Goal: Task Accomplishment & Management: Manage account settings

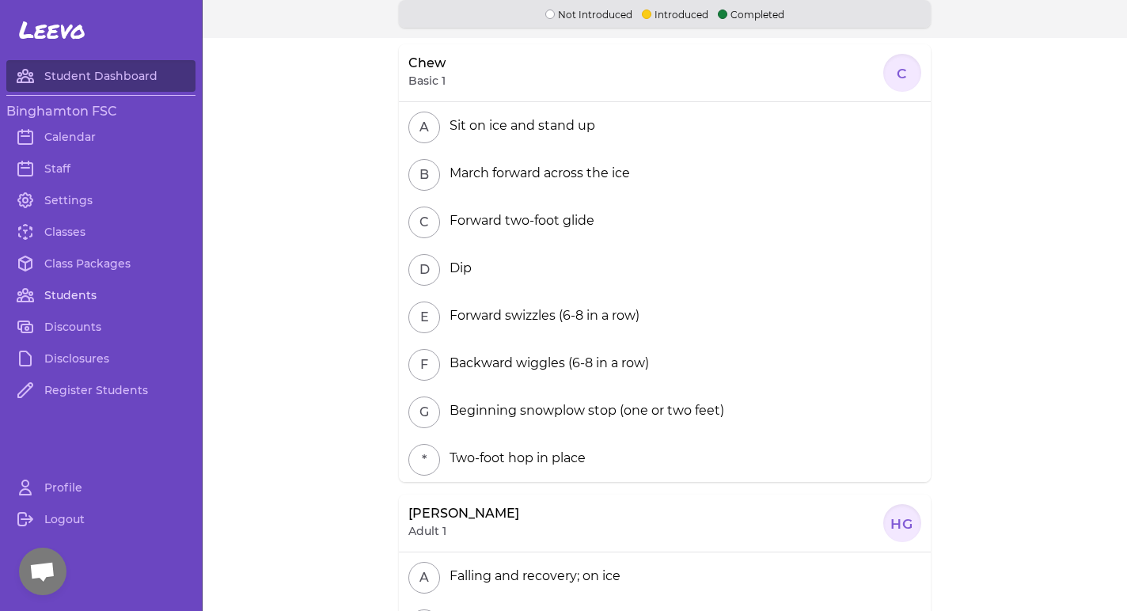
click at [63, 293] on link "Students" at bounding box center [100, 295] width 189 height 32
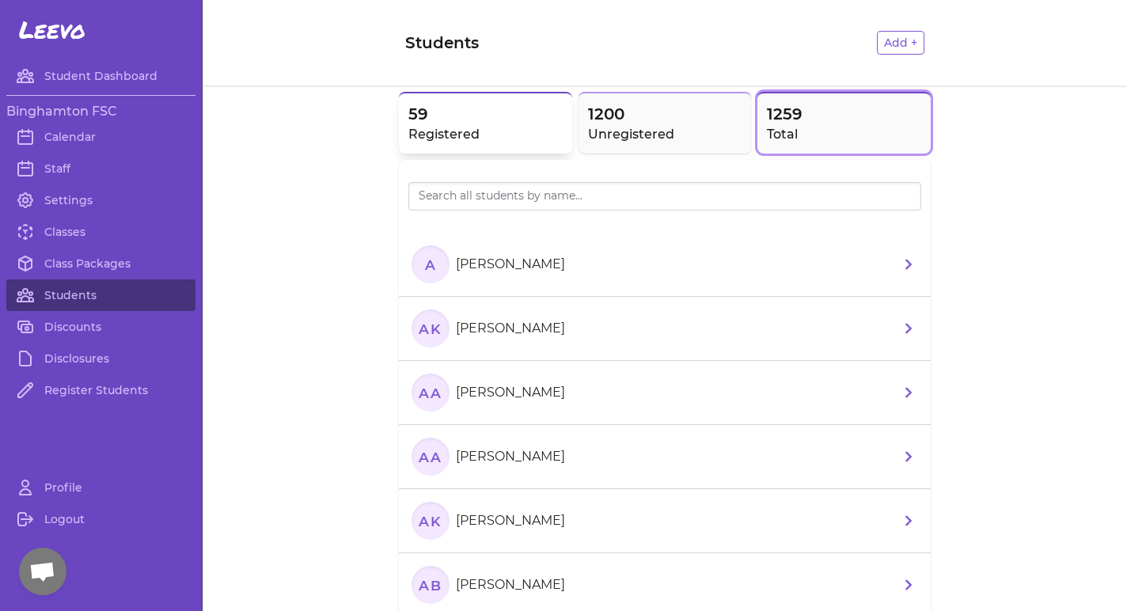
click at [507, 125] on h2 "Registered" at bounding box center [485, 134] width 154 height 19
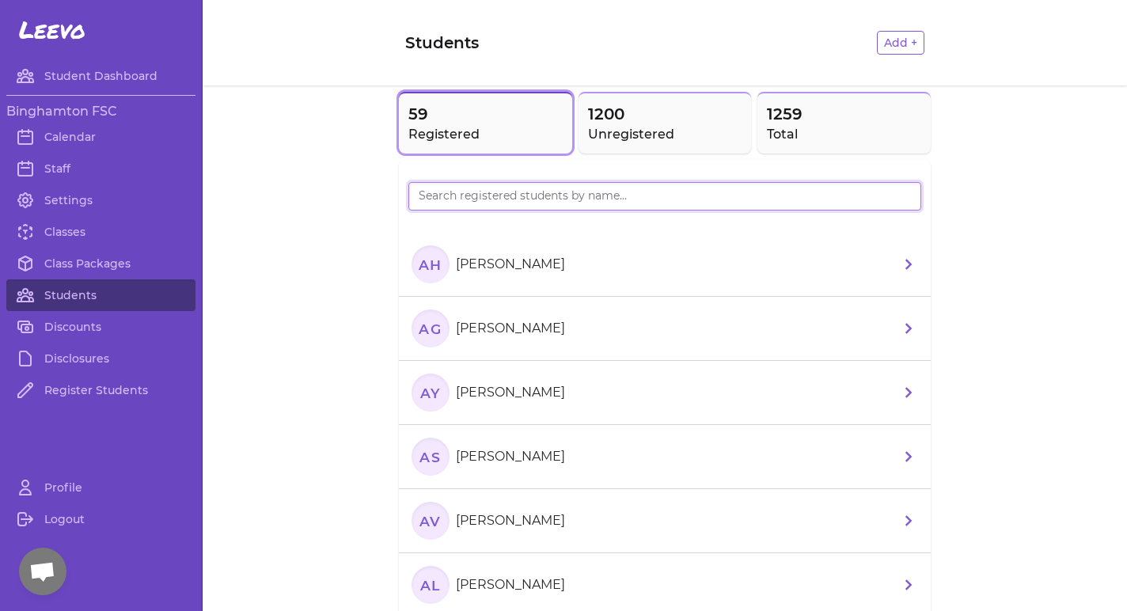
click at [644, 207] on input "search" at bounding box center [664, 196] width 513 height 28
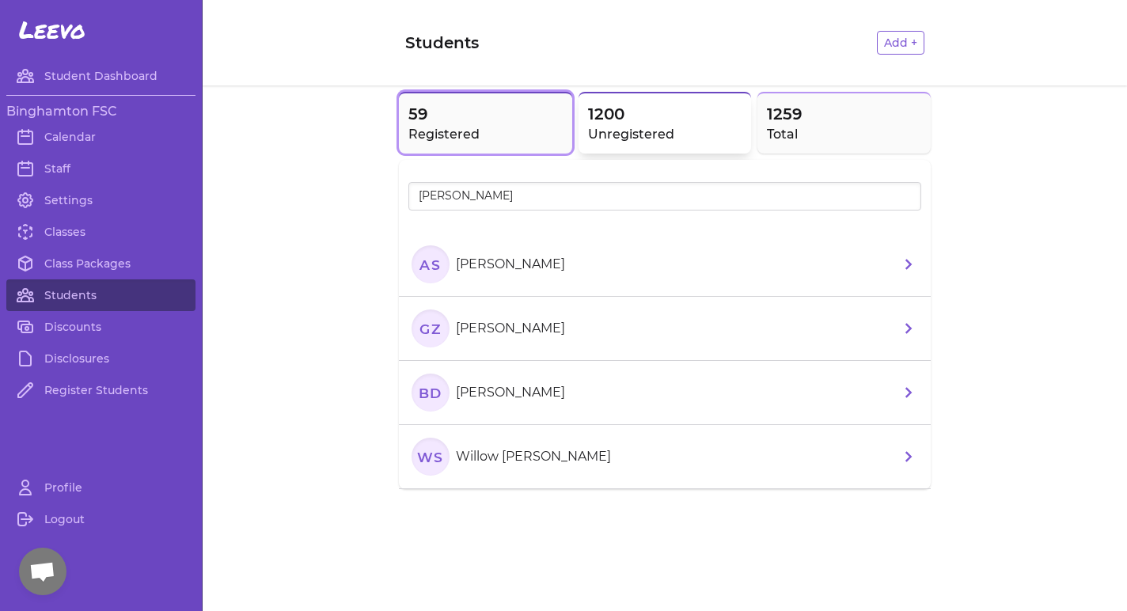
click at [645, 139] on h2 "Unregistered" at bounding box center [665, 134] width 154 height 19
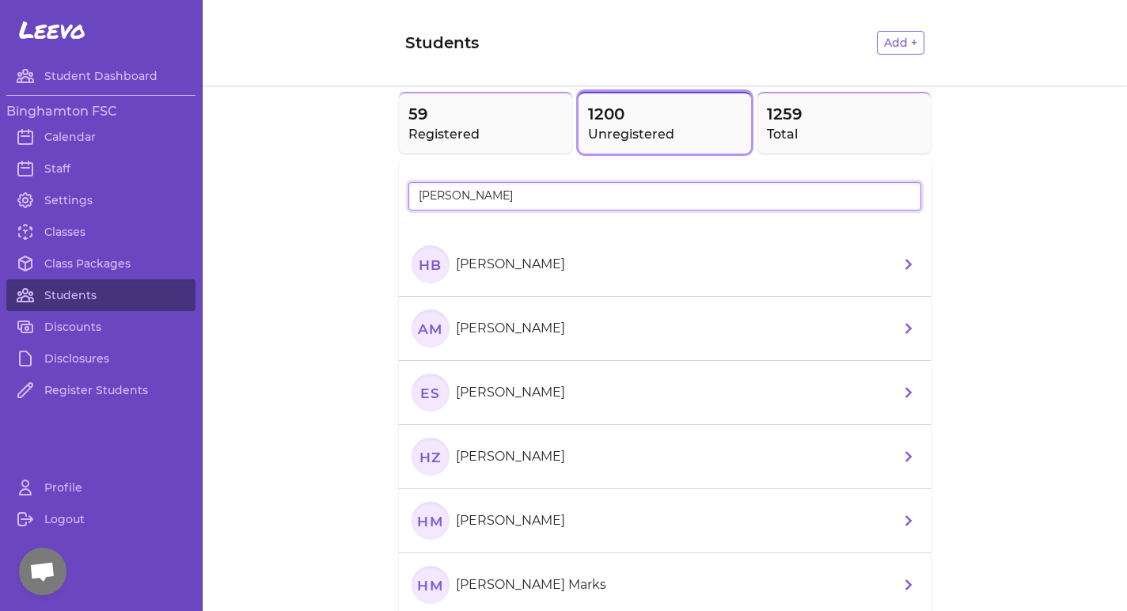
click at [593, 211] on input "[PERSON_NAME]" at bounding box center [664, 196] width 513 height 28
type input "H"
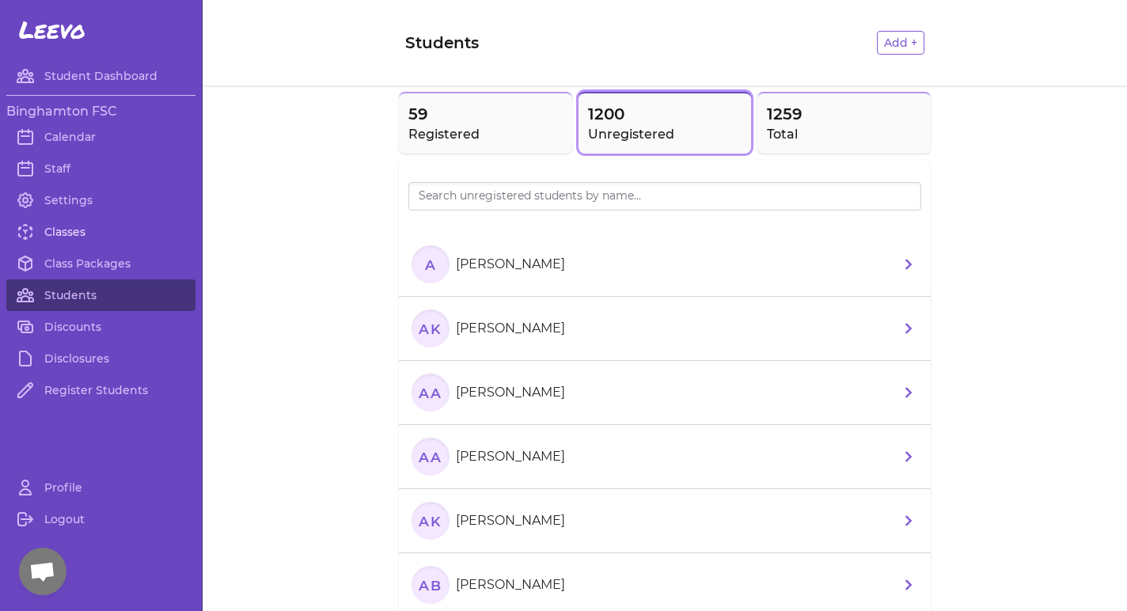
click at [45, 226] on link "Classes" at bounding box center [100, 232] width 189 height 32
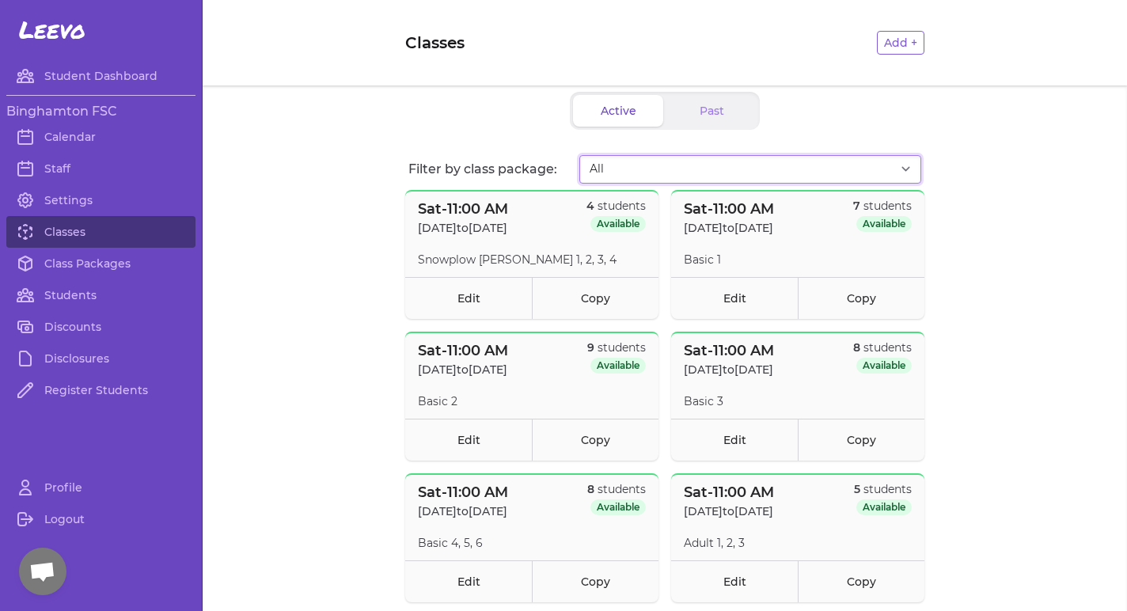
select select "2774"
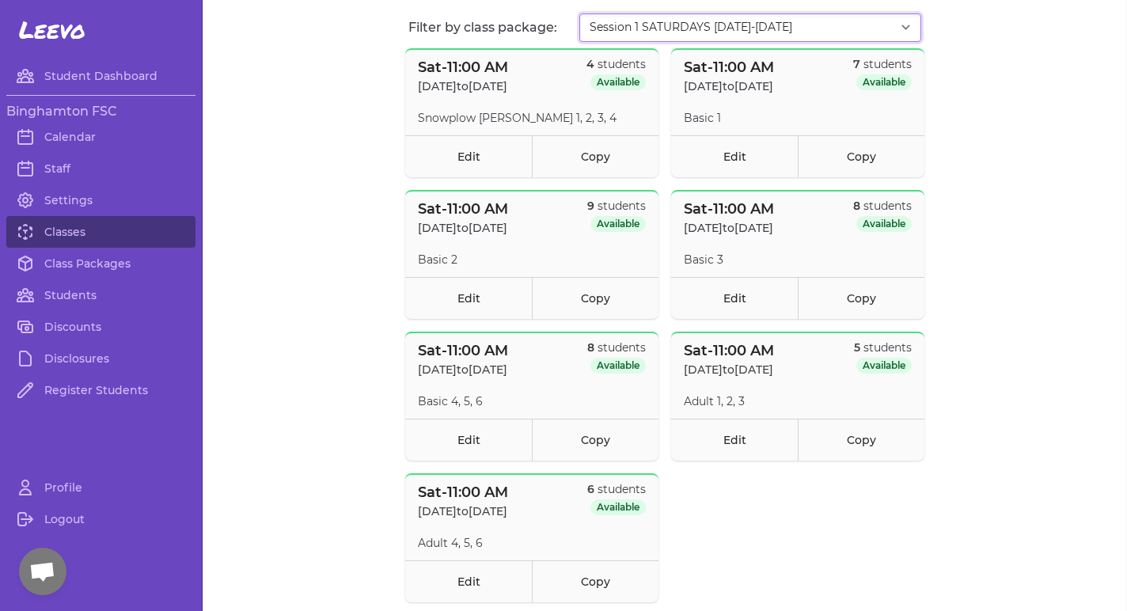
scroll to position [143, 0]
click at [126, 268] on link "Class Packages" at bounding box center [100, 264] width 189 height 32
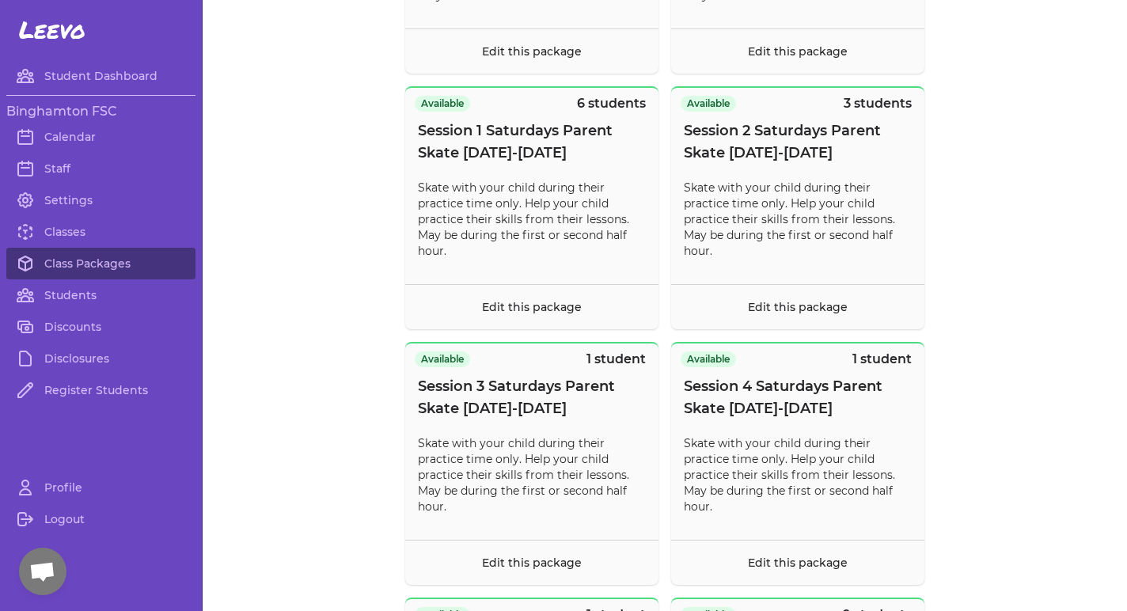
scroll to position [752, 0]
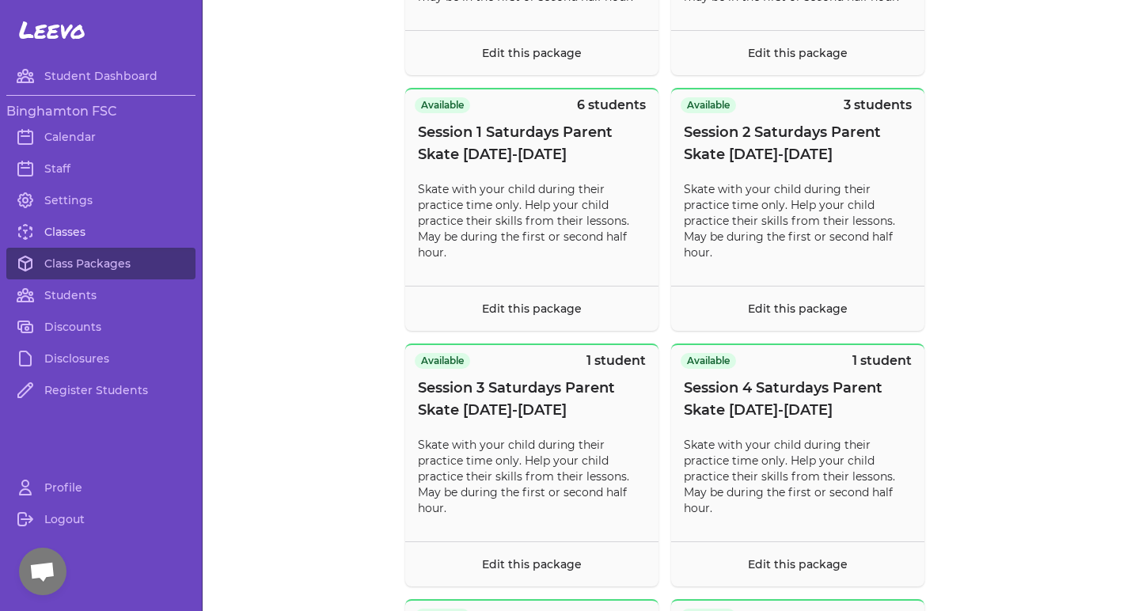
click at [57, 230] on link "Classes" at bounding box center [100, 232] width 189 height 32
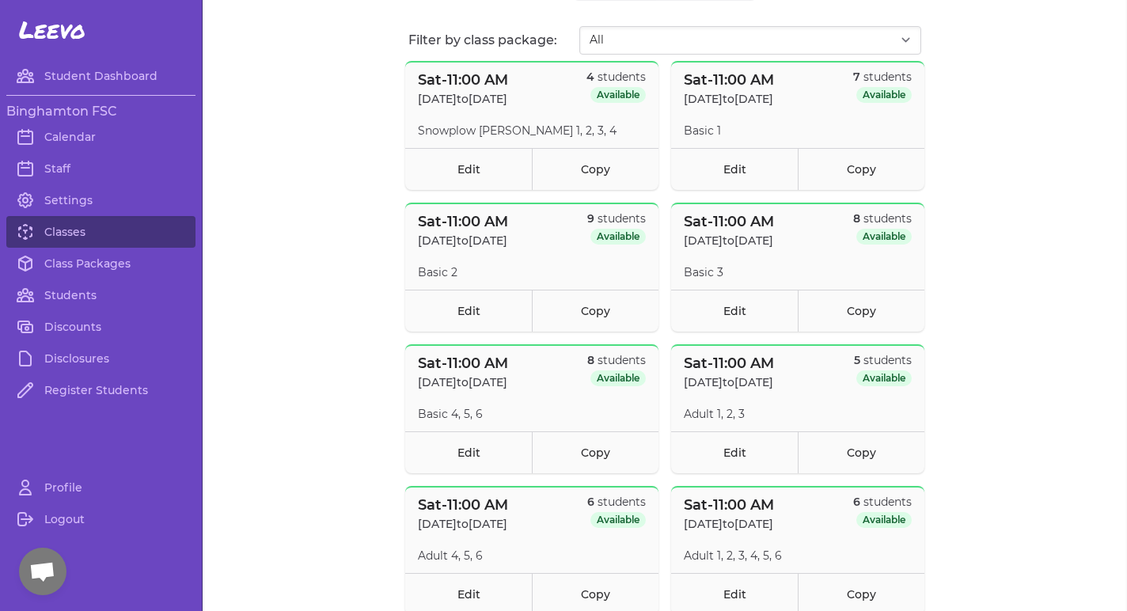
scroll to position [134, 0]
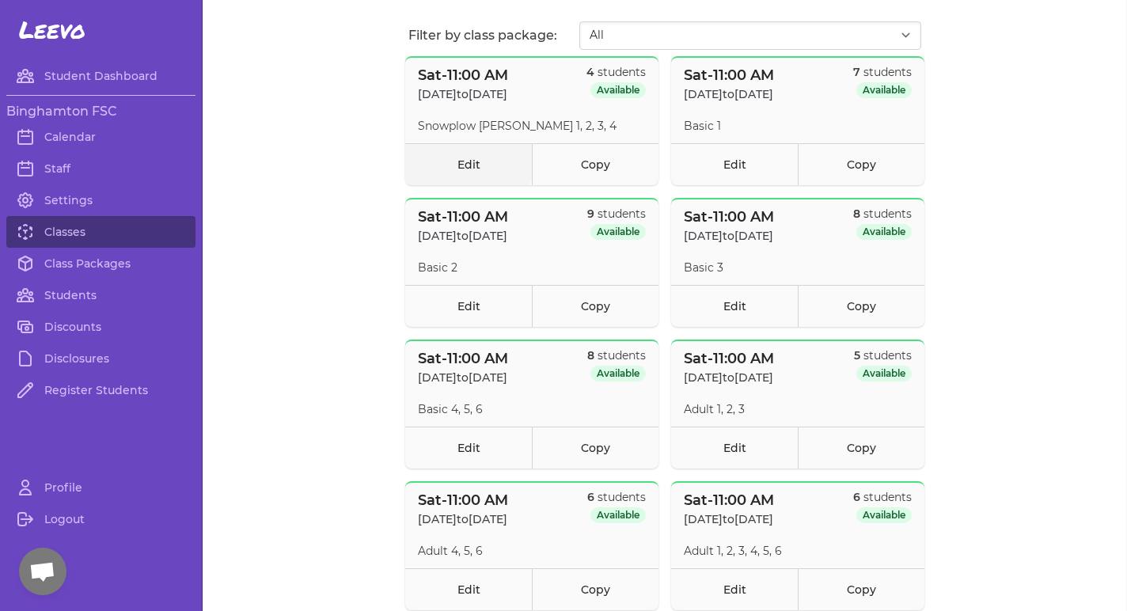
click at [470, 173] on link "Edit" at bounding box center [468, 164] width 127 height 42
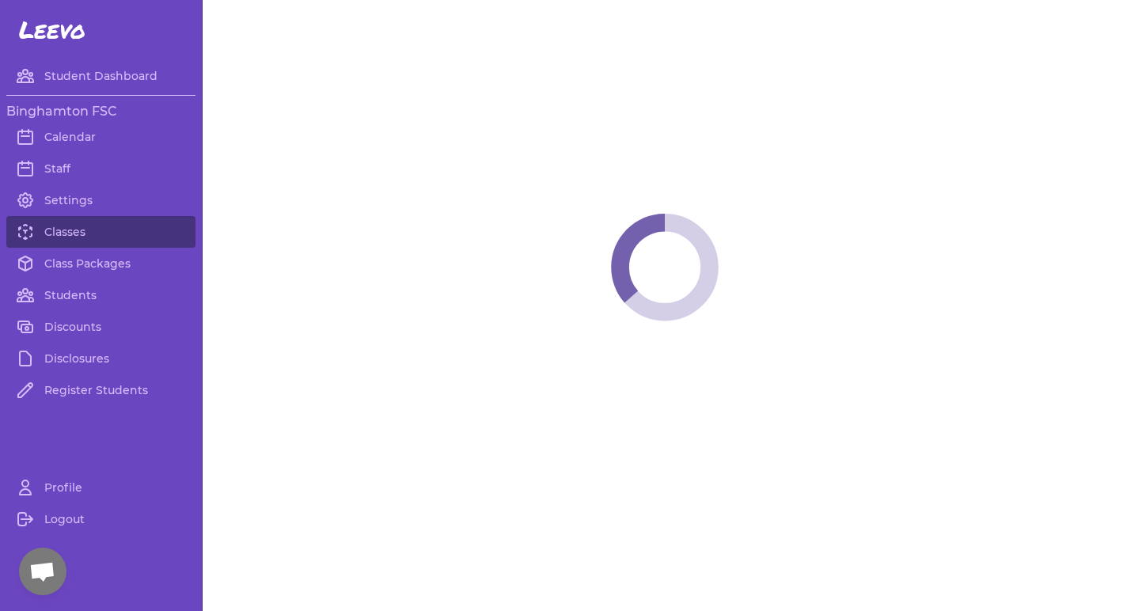
select select "6"
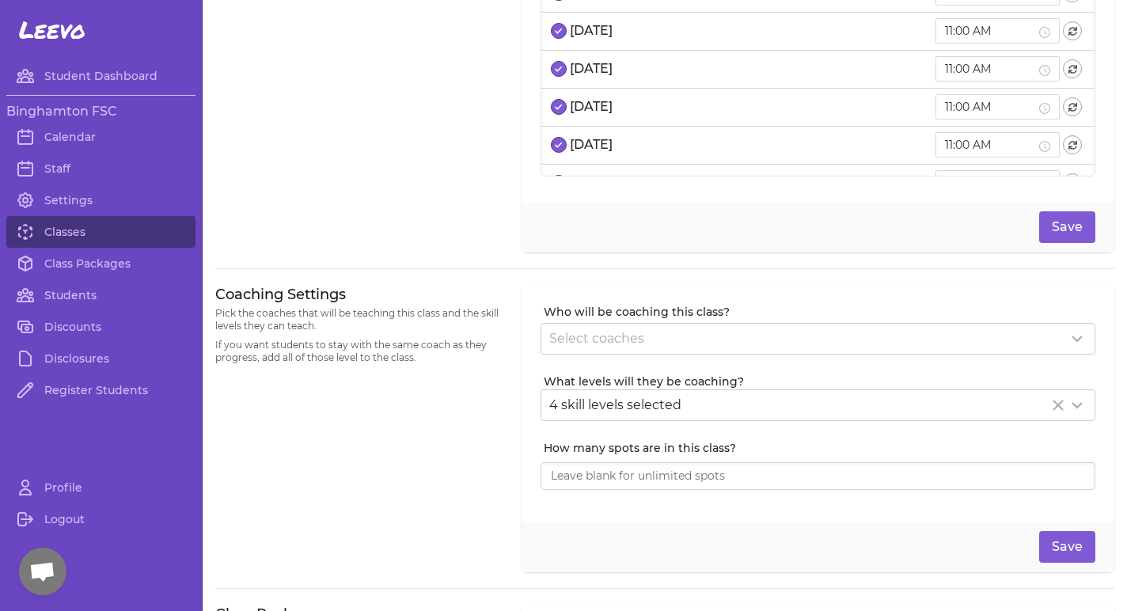
scroll to position [128, 0]
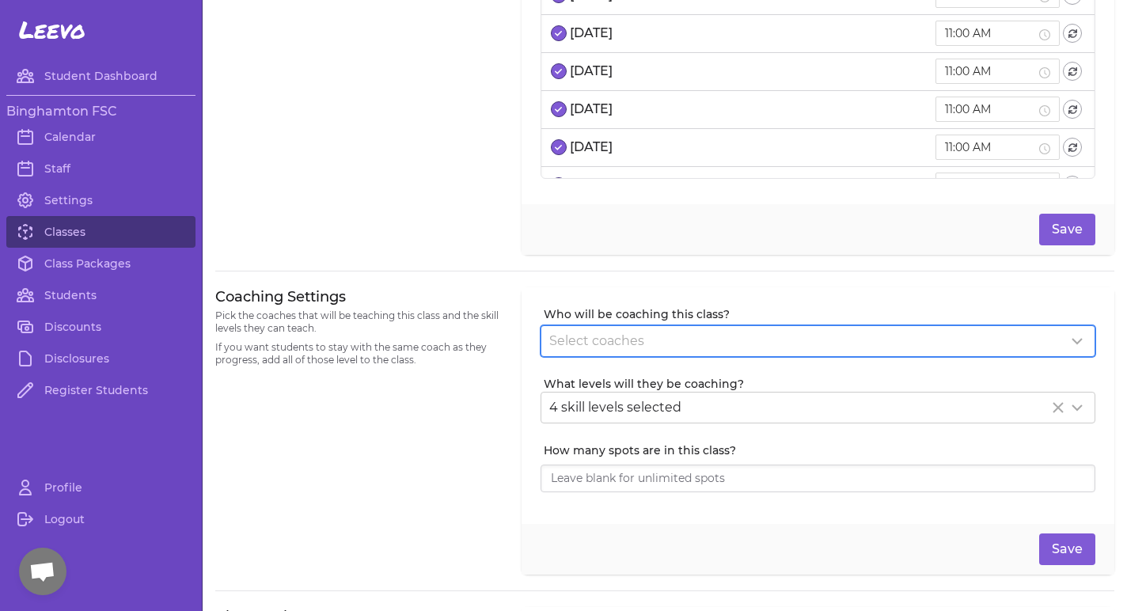
click at [579, 344] on span "Select coaches" at bounding box center [596, 340] width 95 height 15
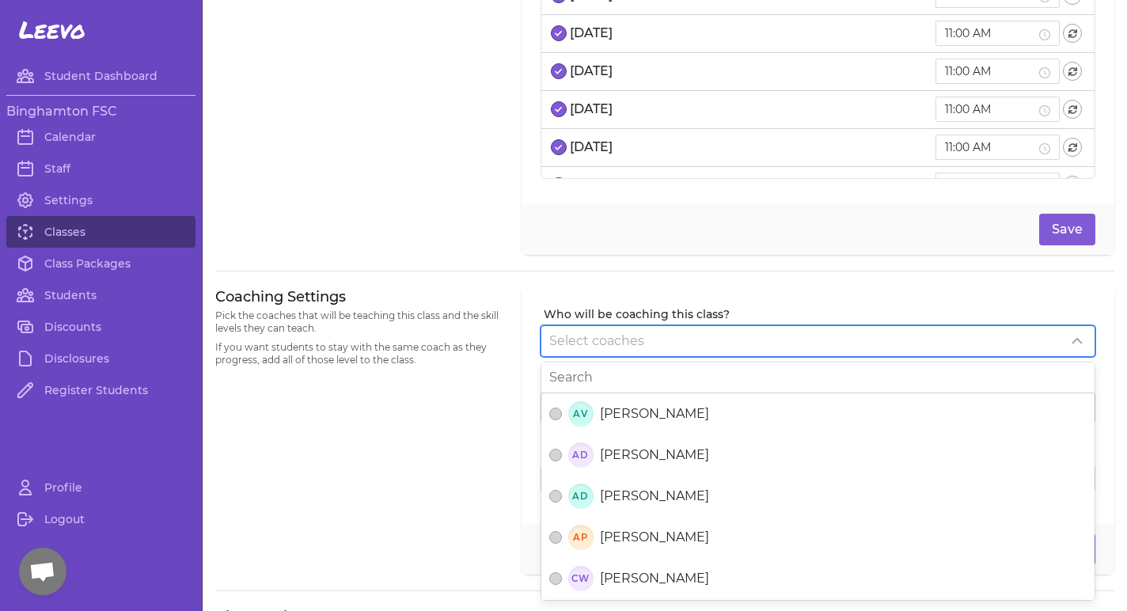
click at [579, 344] on span "Select coaches" at bounding box center [596, 340] width 95 height 15
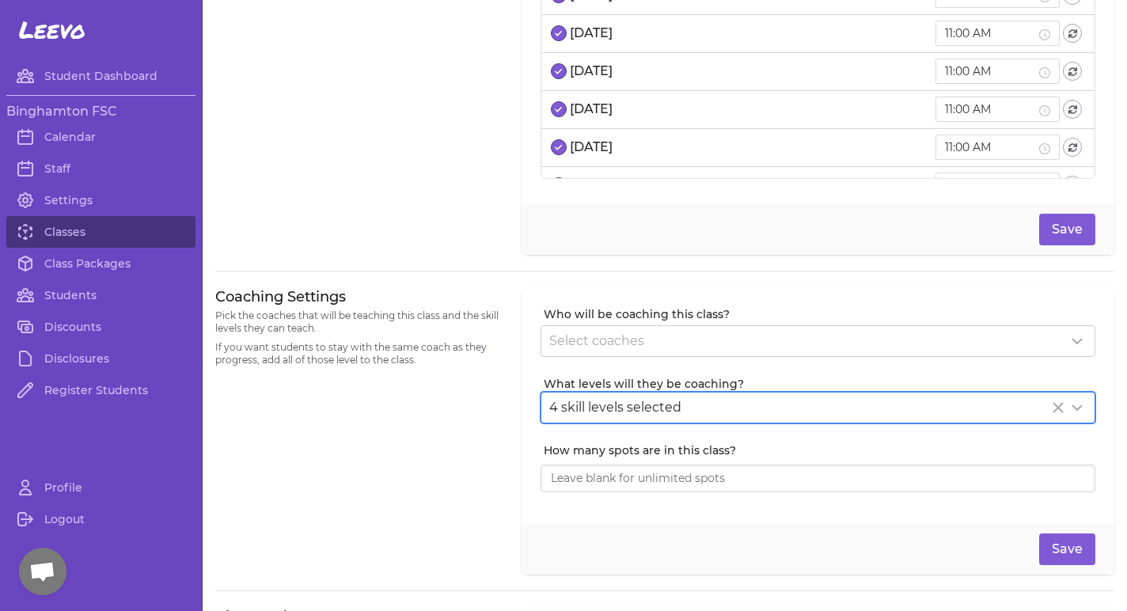
click at [591, 416] on div "4 skill levels selected" at bounding box center [798, 407] width 499 height 19
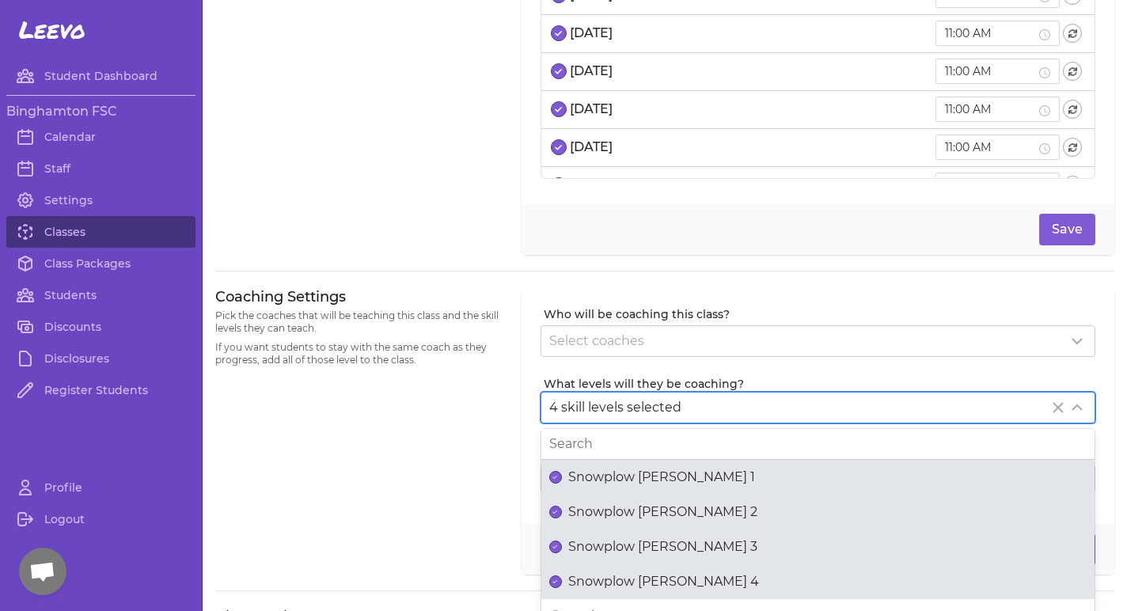
click at [590, 416] on div "4 skill levels selected" at bounding box center [798, 407] width 499 height 19
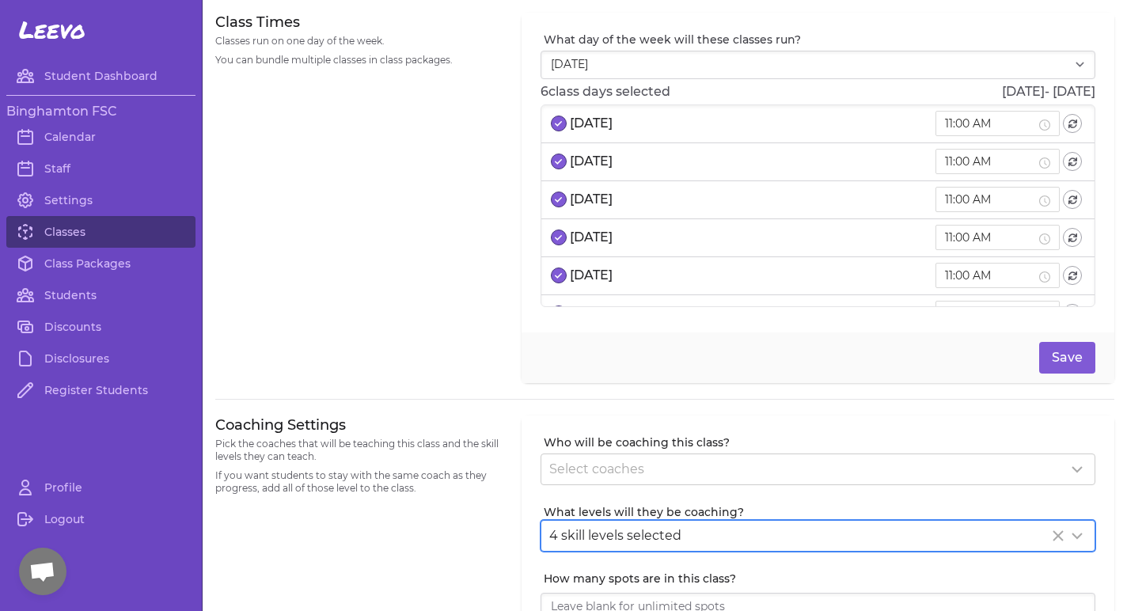
scroll to position [0, 0]
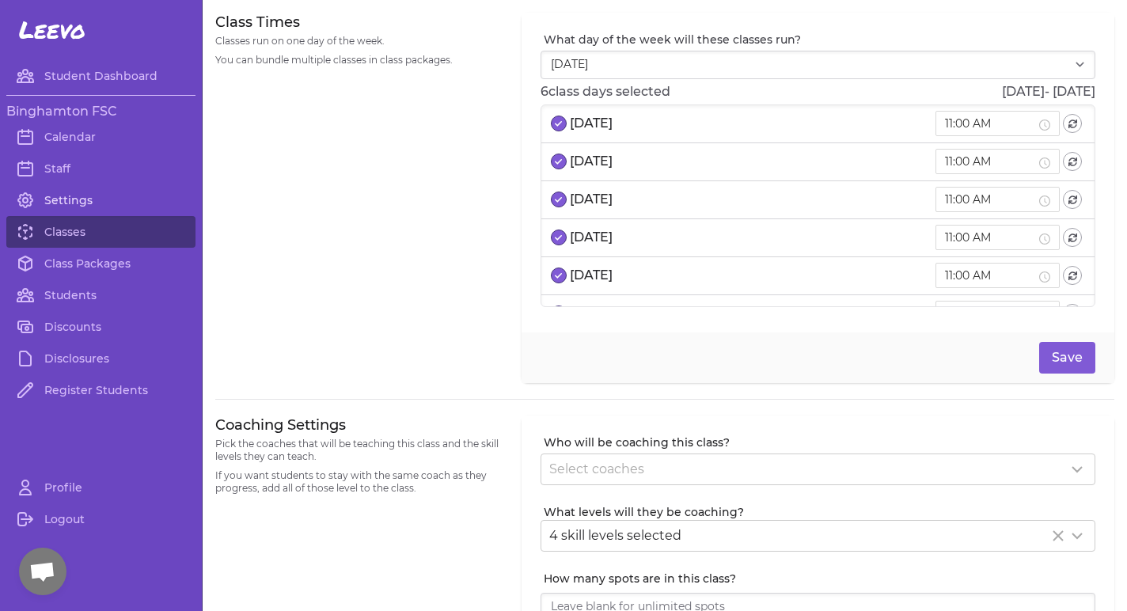
click at [63, 203] on link "Settings" at bounding box center [100, 200] width 189 height 32
select select "NY"
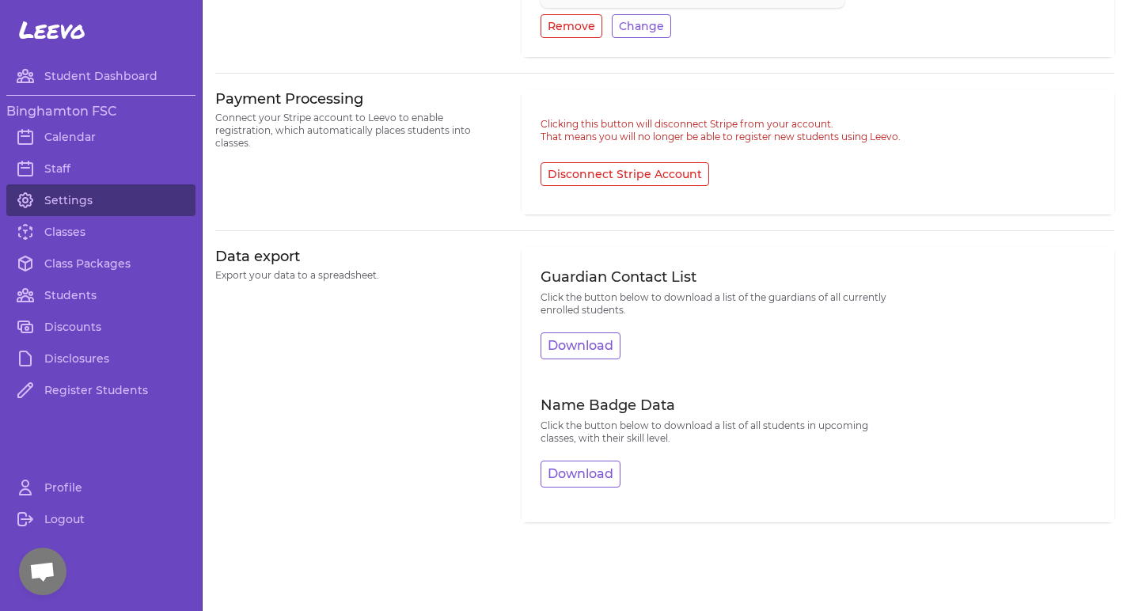
scroll to position [758, 0]
click at [45, 237] on link "Classes" at bounding box center [100, 232] width 189 height 32
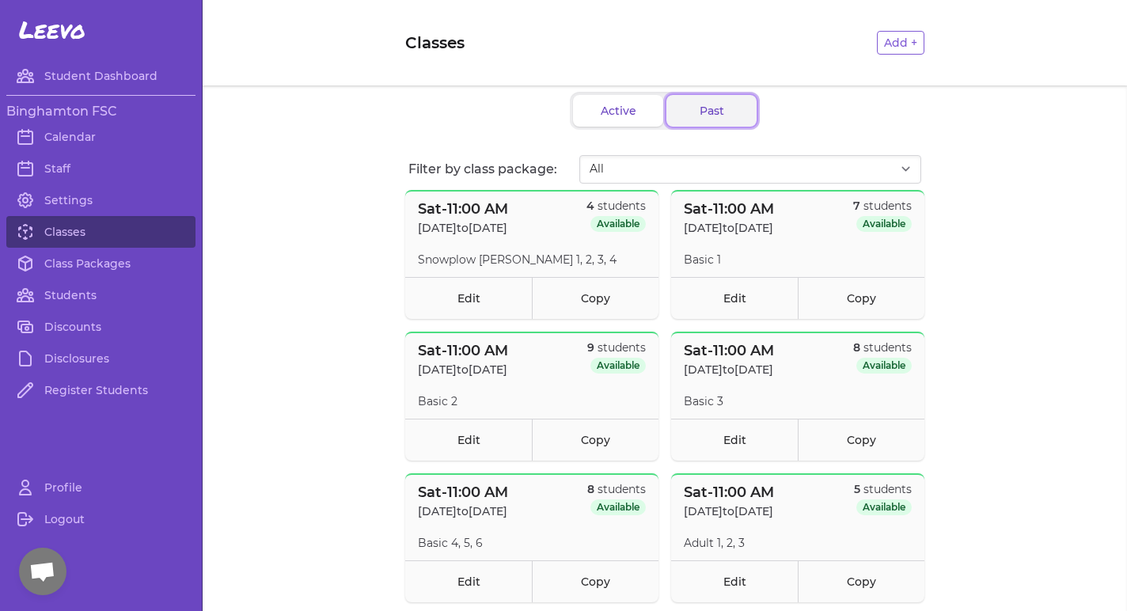
click at [730, 112] on button "Past" at bounding box center [711, 111] width 90 height 32
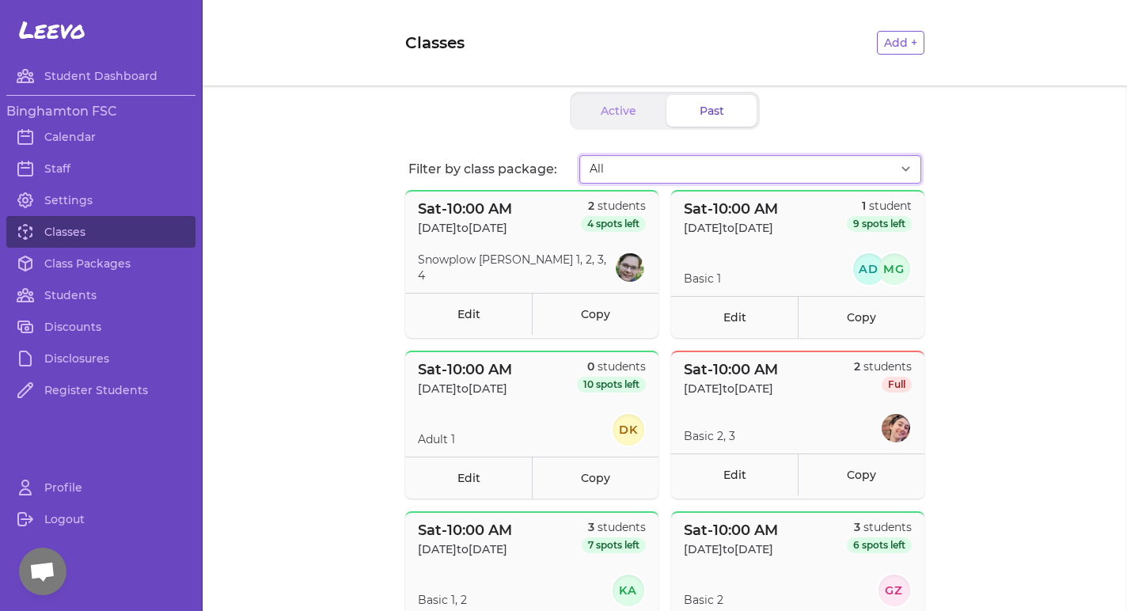
select select "1158"
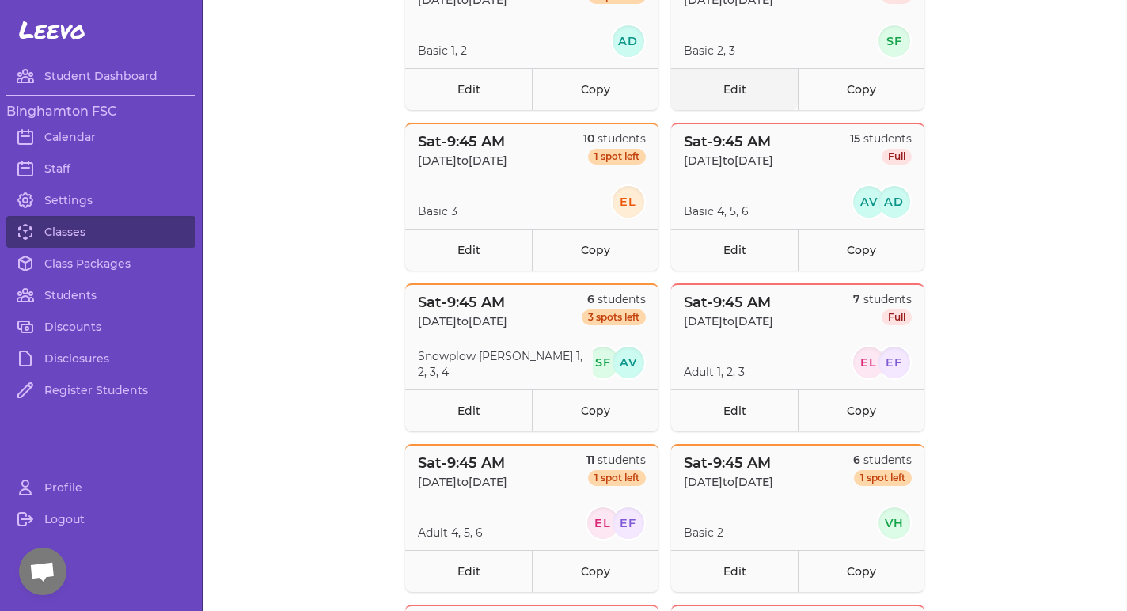
scroll to position [234, 0]
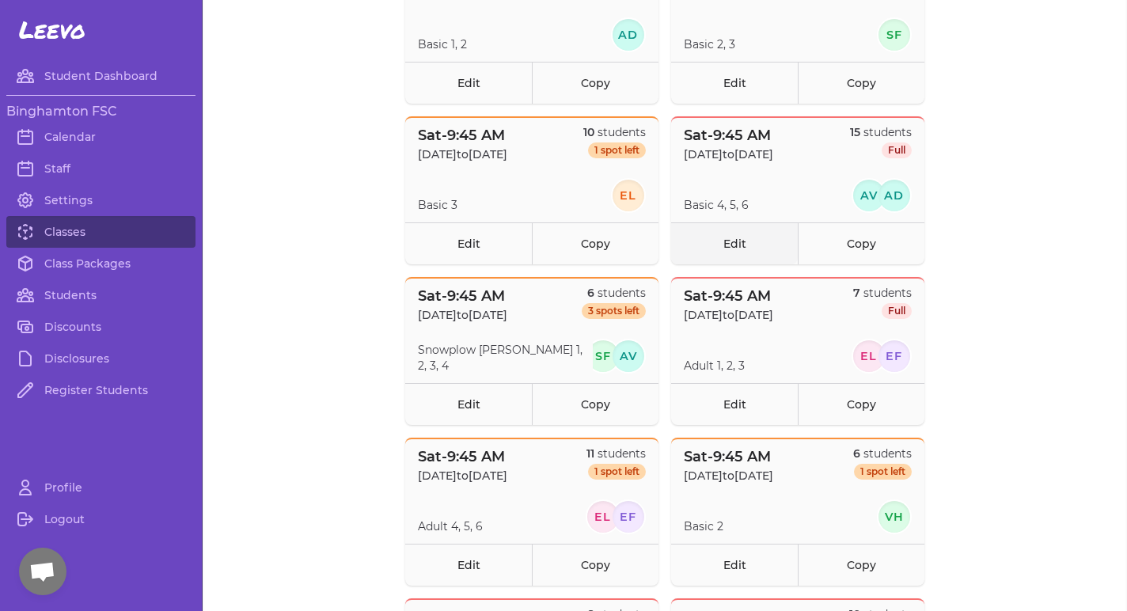
click at [737, 245] on link "Edit" at bounding box center [734, 243] width 127 height 42
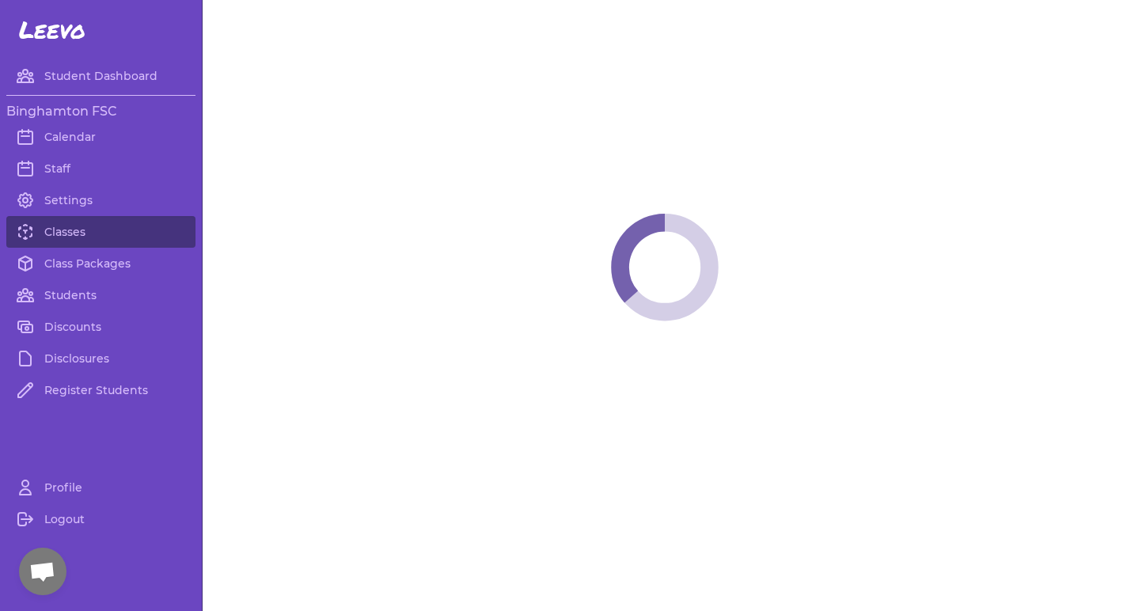
select select "6"
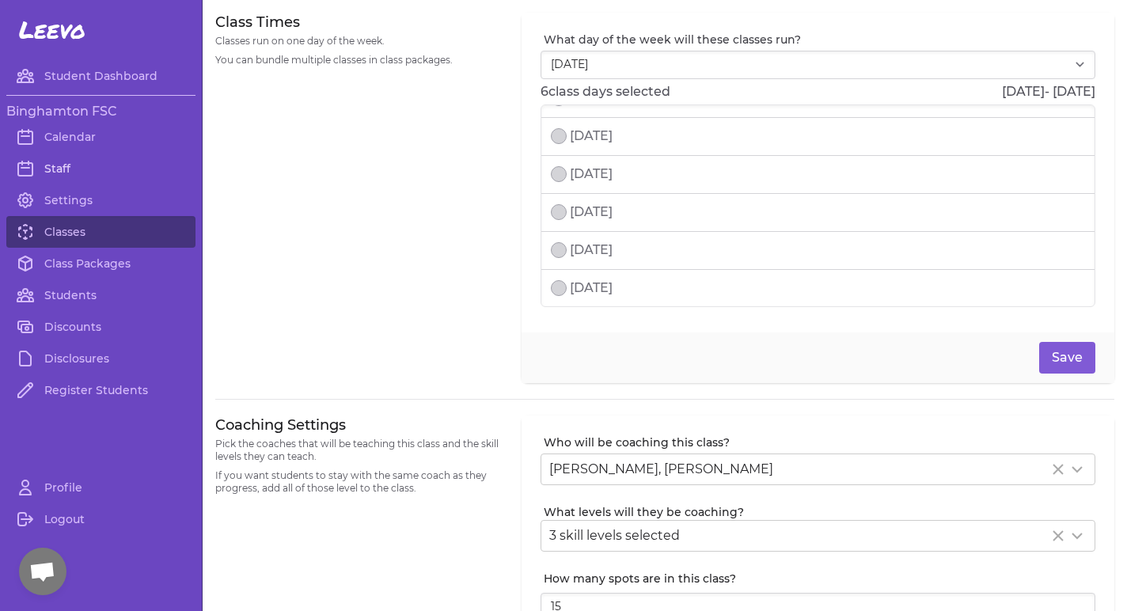
click at [58, 169] on link "Staff" at bounding box center [100, 169] width 189 height 32
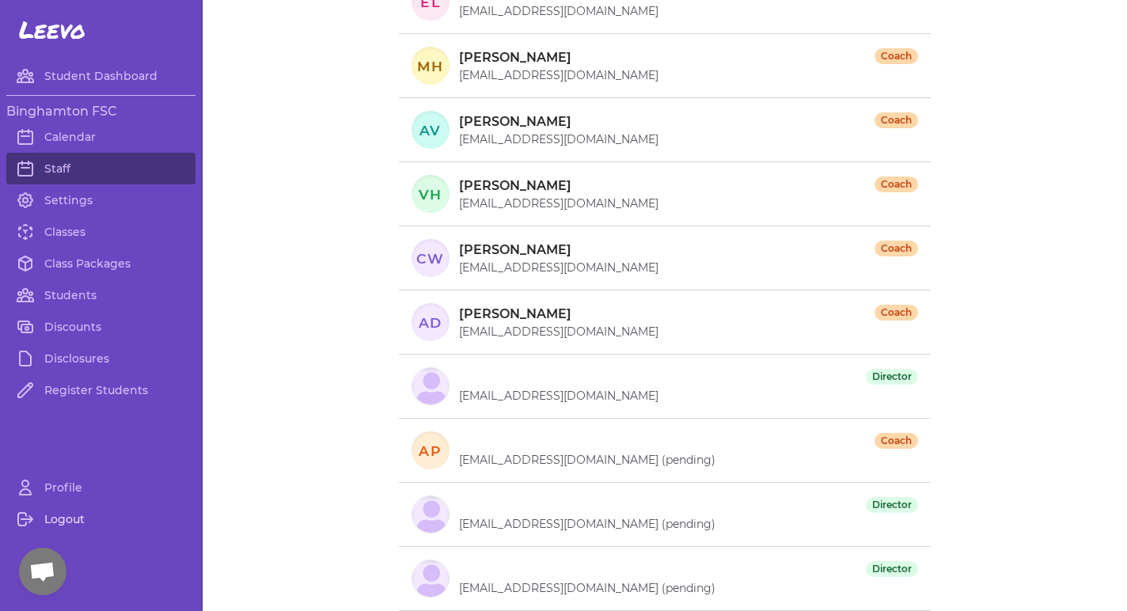
click at [61, 522] on link "Logout" at bounding box center [100, 519] width 189 height 32
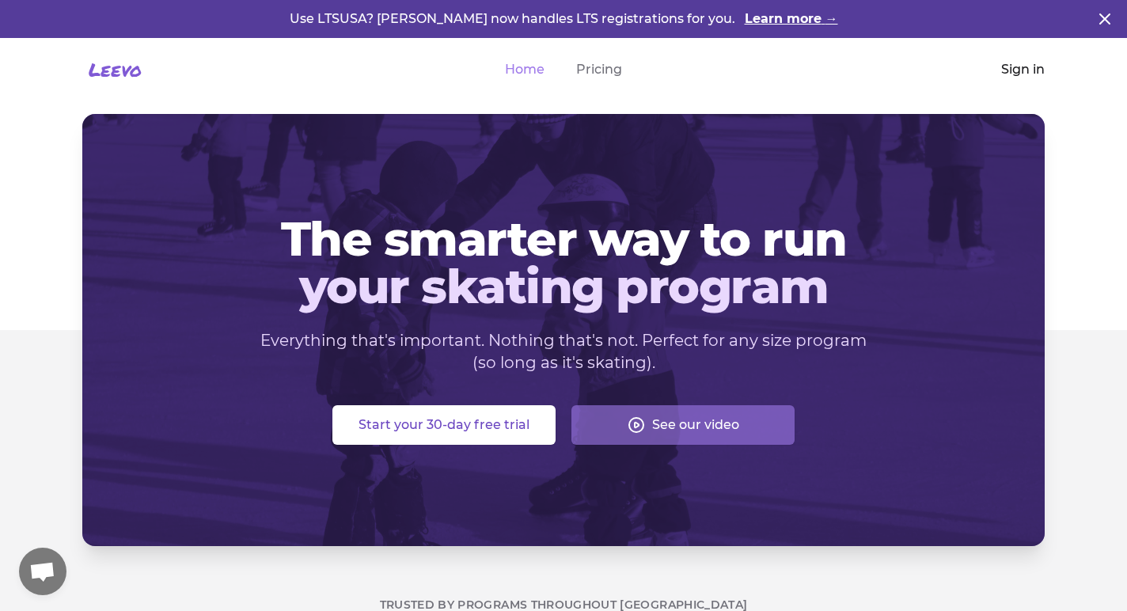
click at [1027, 66] on link "Sign in" at bounding box center [1023, 69] width 44 height 19
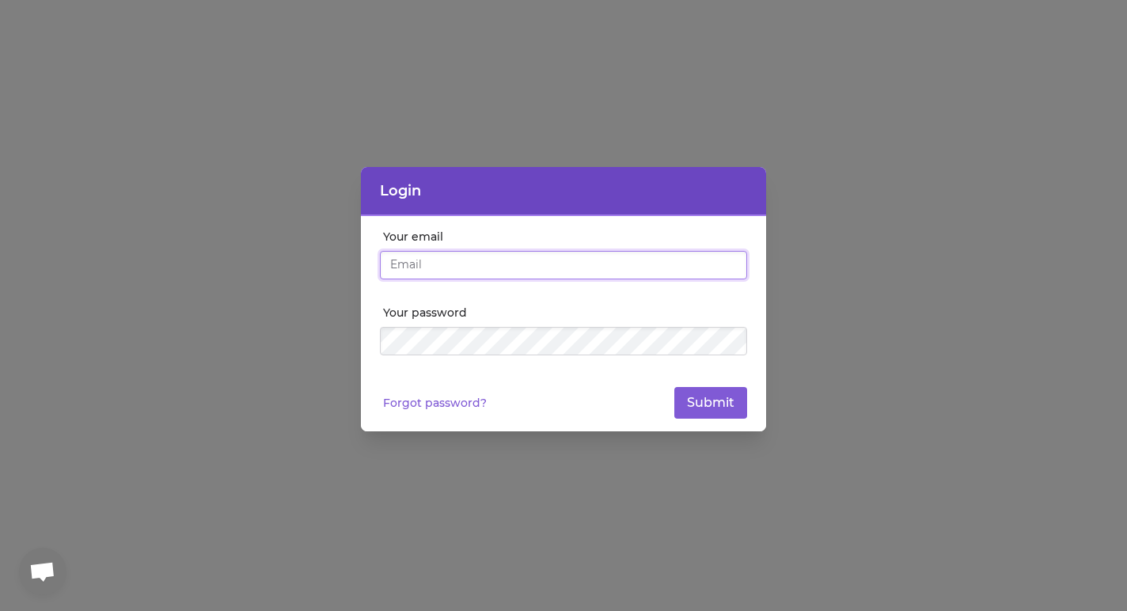
type input "[EMAIL_ADDRESS][DOMAIN_NAME]"
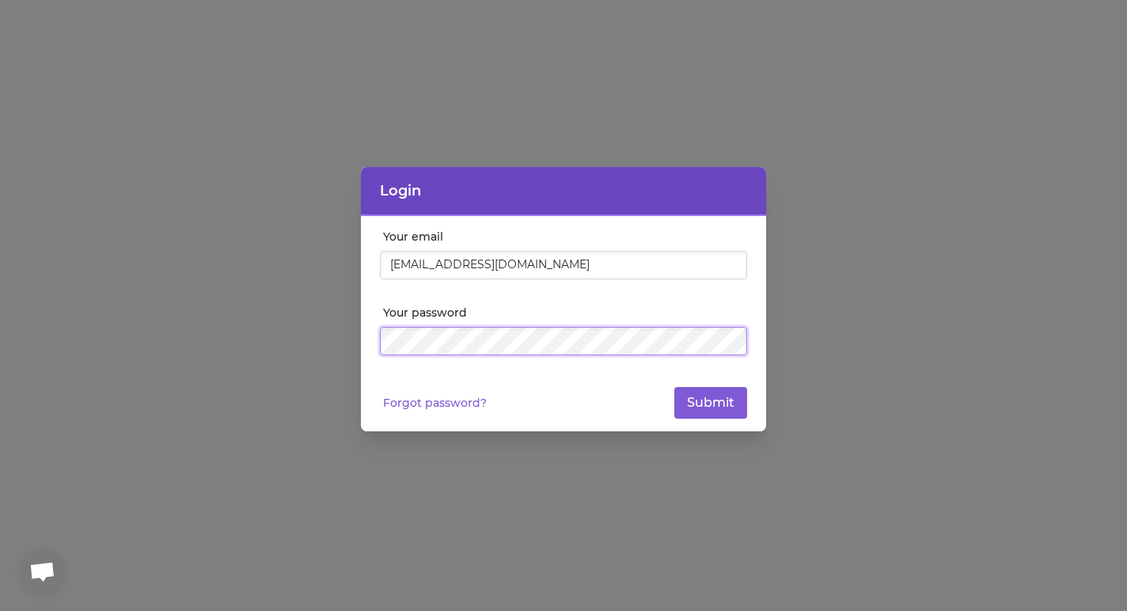
click at [711, 403] on button "Submit" at bounding box center [710, 403] width 73 height 32
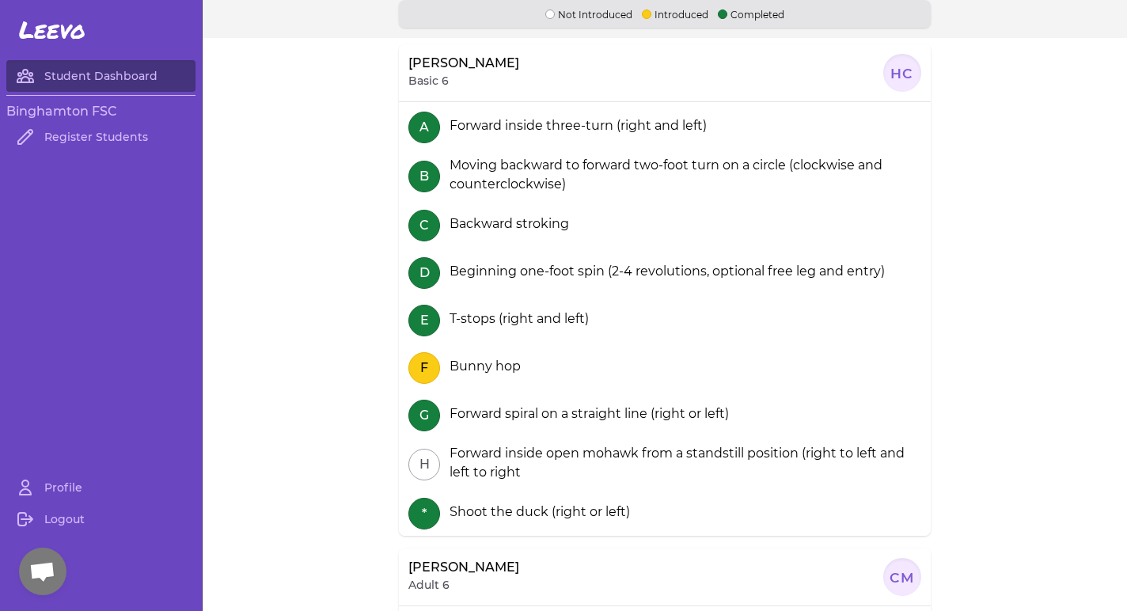
click at [525, 105] on div "A Forward inside three-turn (right and left)" at bounding box center [665, 125] width 532 height 47
click at [429, 82] on p "Basic 6" at bounding box center [428, 81] width 40 height 16
click at [117, 136] on link "Register Students" at bounding box center [100, 137] width 189 height 32
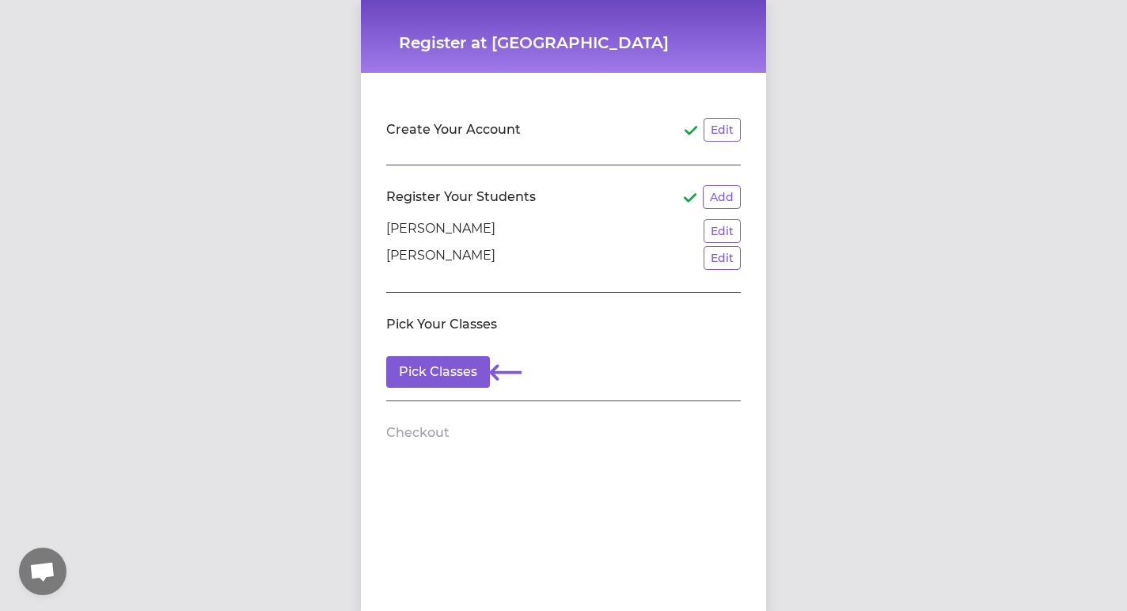
click at [404, 435] on h2 "Checkout" at bounding box center [417, 432] width 63 height 19
